Goal: Task Accomplishment & Management: Use online tool/utility

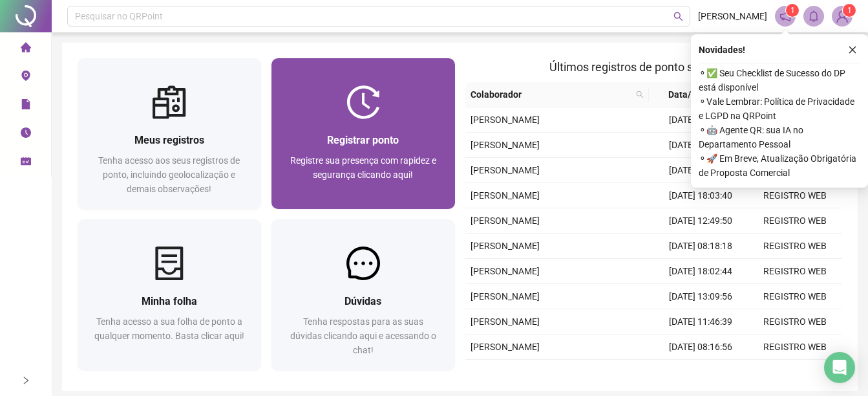
click at [348, 171] on span "Registre sua presença com rapidez e segurança clicando aqui!" at bounding box center [363, 167] width 146 height 25
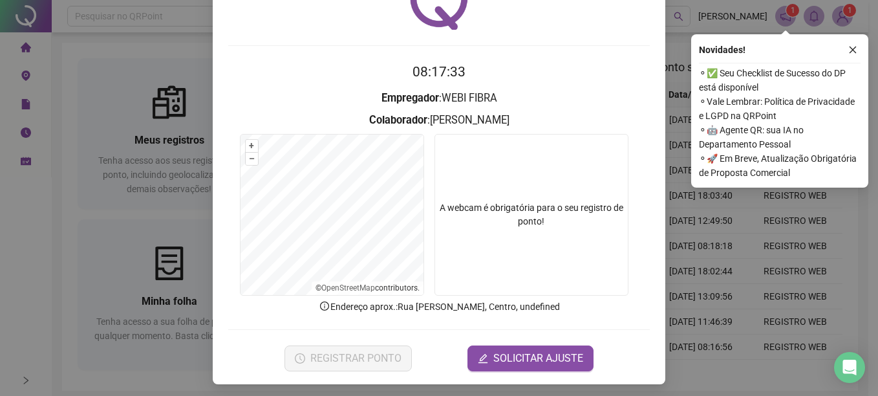
scroll to position [81, 0]
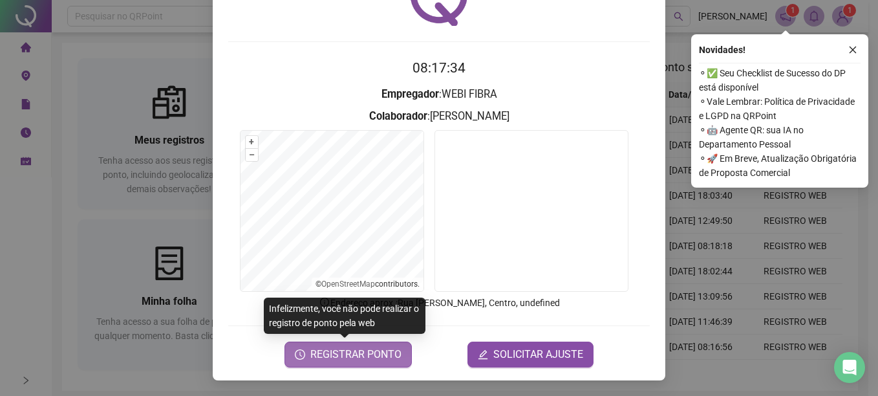
click at [374, 358] on span "REGISTRAR PONTO" at bounding box center [355, 354] width 91 height 16
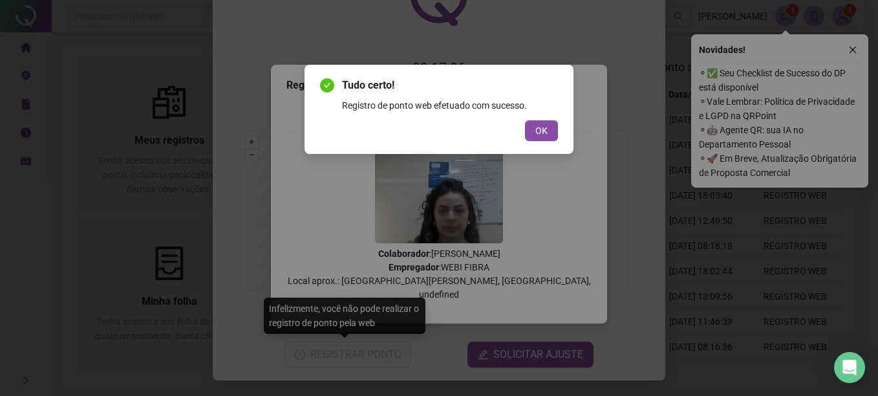
click at [528, 127] on button "OK" at bounding box center [541, 130] width 33 height 21
